Goal: Information Seeking & Learning: Learn about a topic

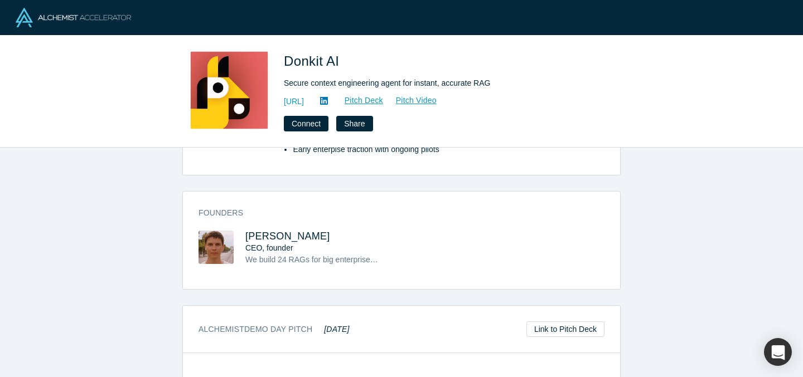
scroll to position [309, 0]
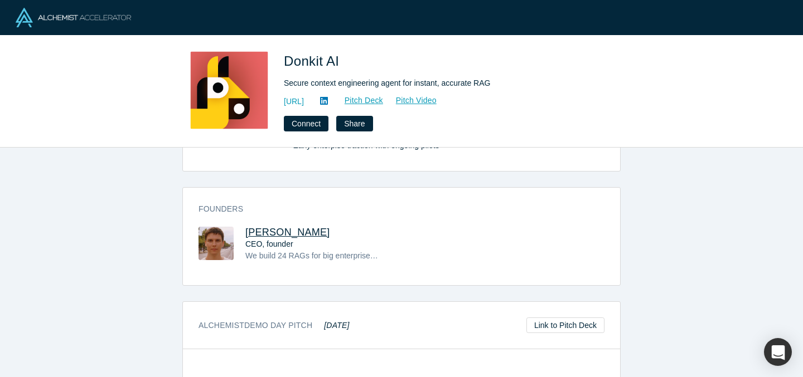
click at [288, 229] on span "[PERSON_NAME]" at bounding box center [287, 232] width 85 height 11
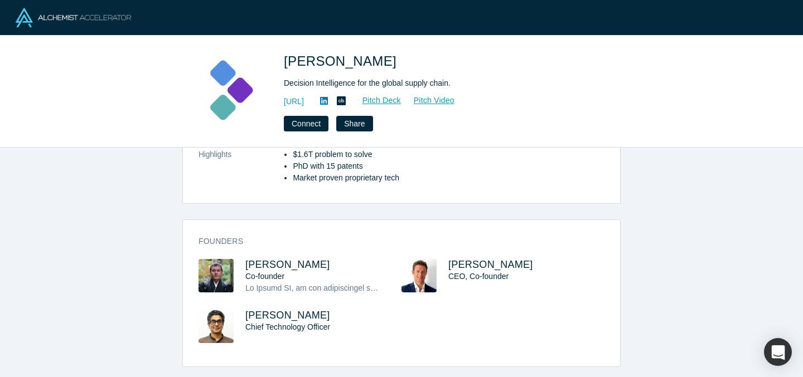
scroll to position [336, 0]
click at [490, 260] on span "Evan Burkosky" at bounding box center [490, 264] width 85 height 11
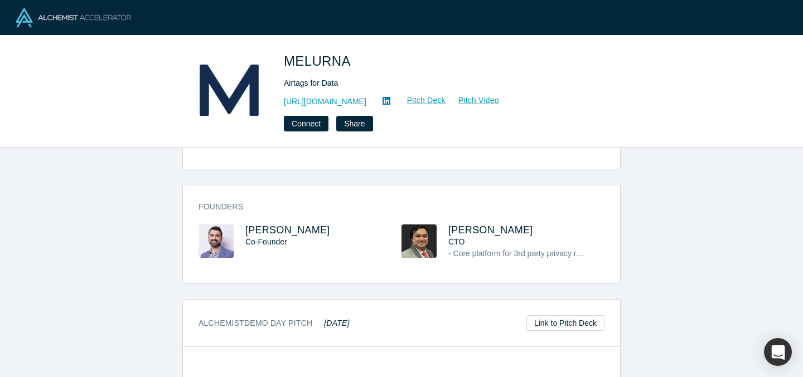
scroll to position [264, 0]
click at [258, 225] on span "[PERSON_NAME]" at bounding box center [287, 230] width 85 height 11
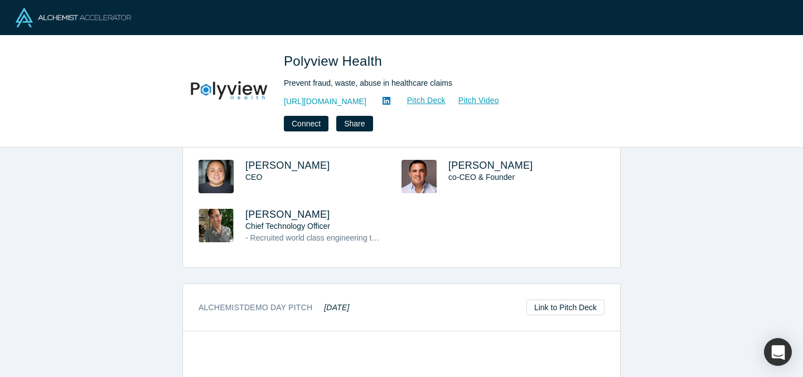
scroll to position [373, 0]
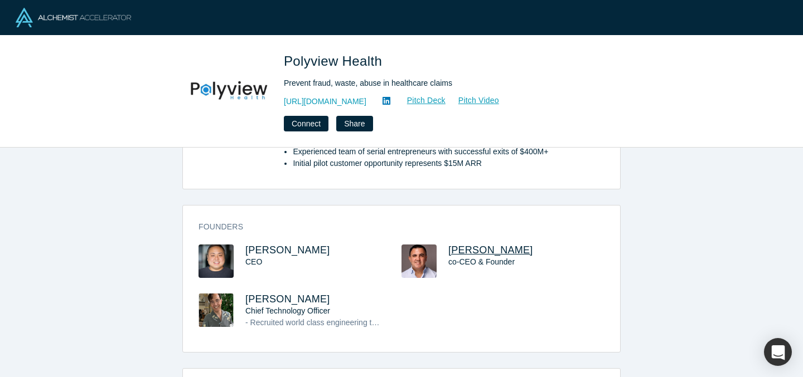
click at [486, 247] on span "Dimitri Arges" at bounding box center [490, 250] width 85 height 11
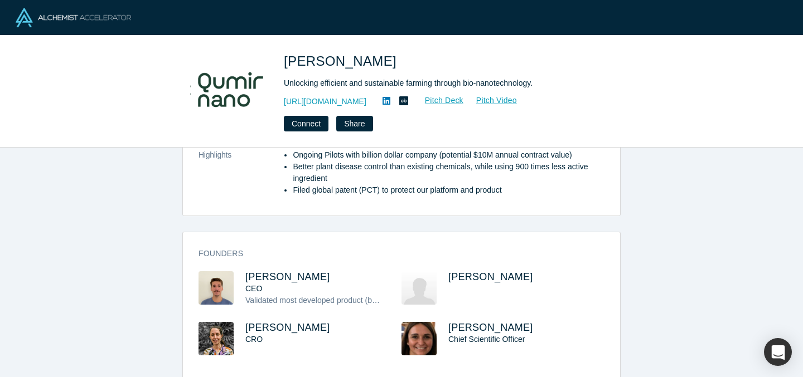
scroll to position [348, 0]
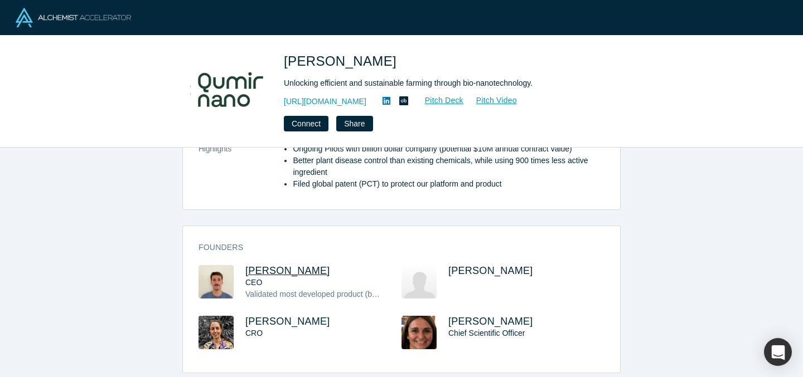
click at [277, 265] on span "[PERSON_NAME]" at bounding box center [287, 270] width 85 height 11
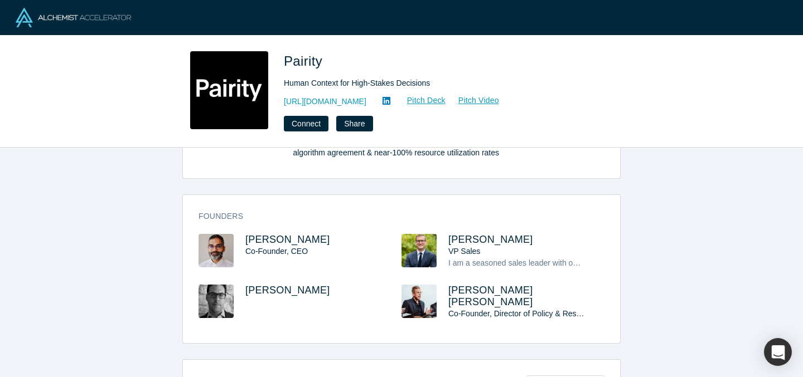
scroll to position [506, 0]
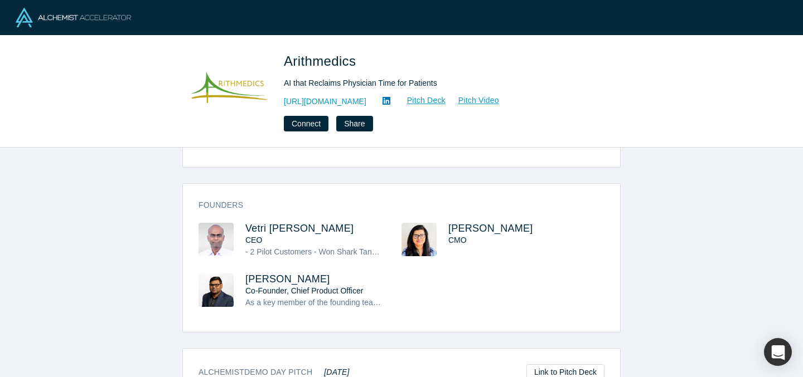
scroll to position [367, 0]
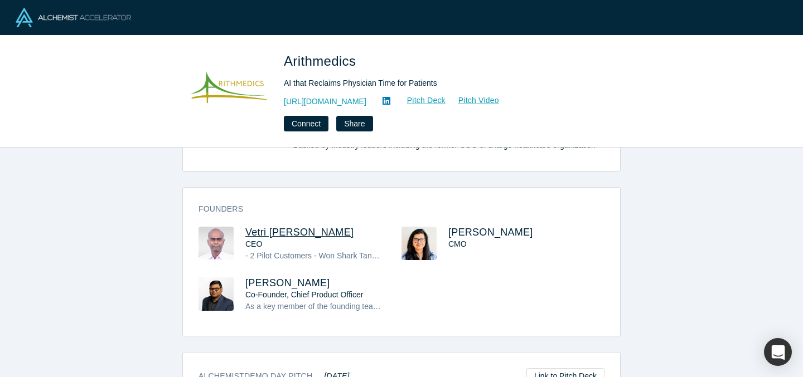
click at [264, 227] on span "Vetri Venthan Elango" at bounding box center [299, 232] width 108 height 11
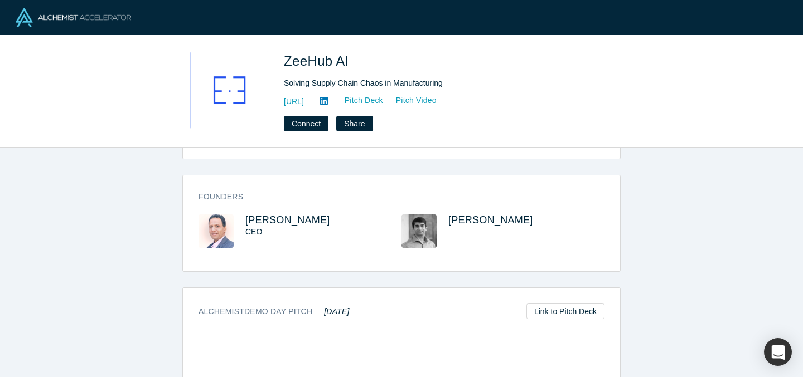
scroll to position [428, 0]
click at [267, 220] on span "Nilesh Dixit" at bounding box center [287, 219] width 85 height 11
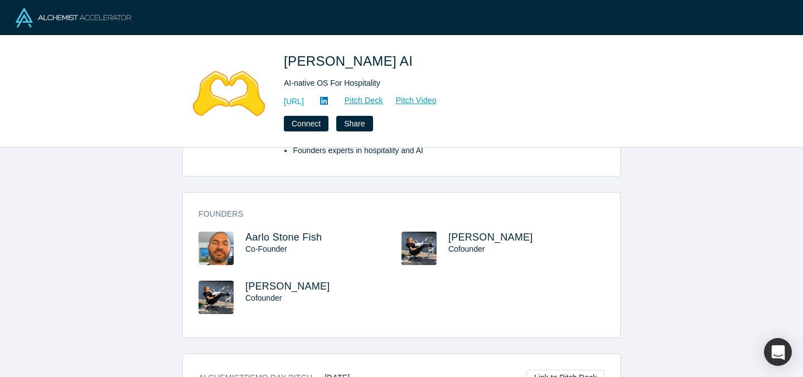
scroll to position [270, 0]
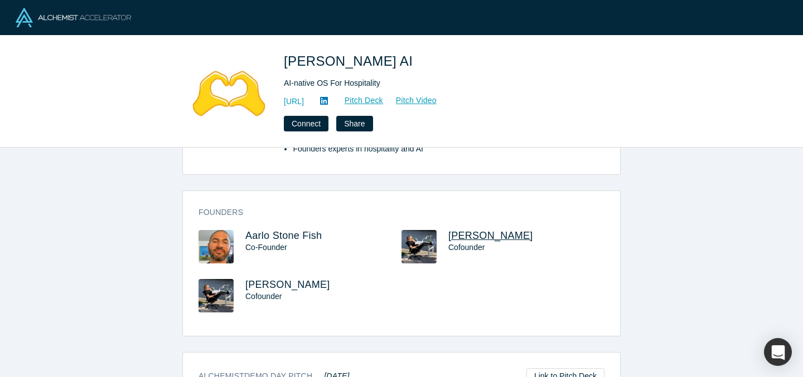
click at [471, 230] on span "[PERSON_NAME]" at bounding box center [490, 235] width 85 height 11
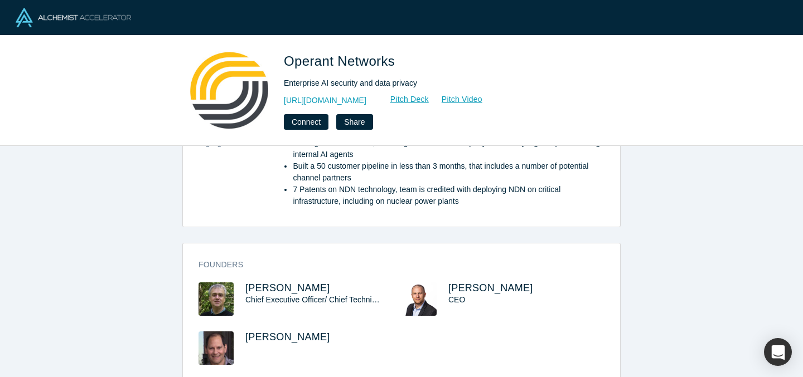
scroll to position [332, 0]
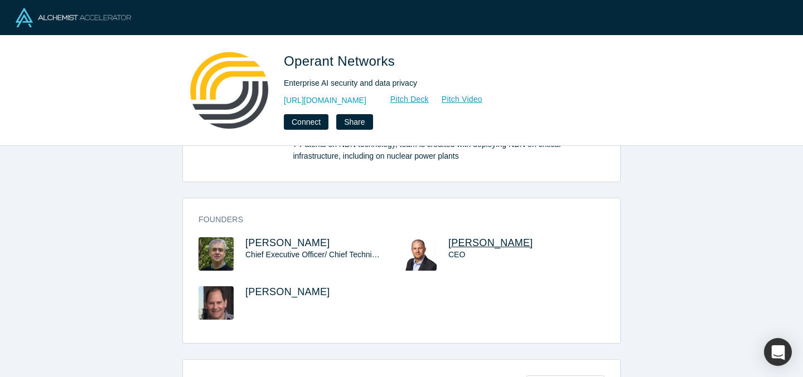
click at [481, 238] on span "Keith Rose" at bounding box center [490, 243] width 85 height 11
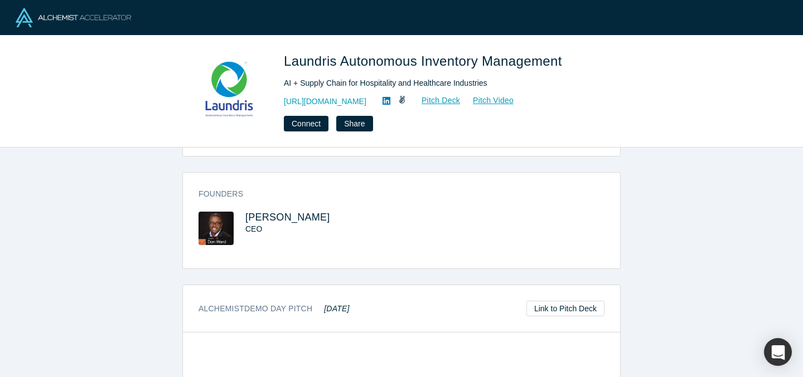
scroll to position [383, 0]
click at [268, 217] on span "Don Ward" at bounding box center [287, 216] width 85 height 11
